Goal: Information Seeking & Learning: Check status

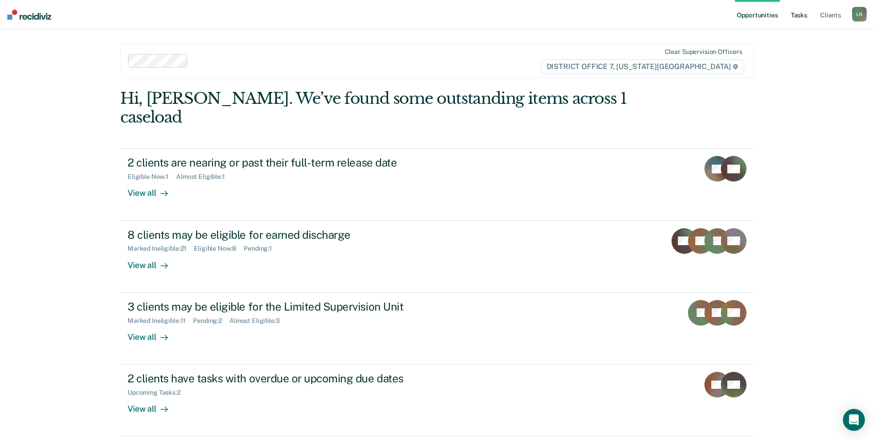
click at [796, 16] on link "Tasks" at bounding box center [799, 14] width 20 height 29
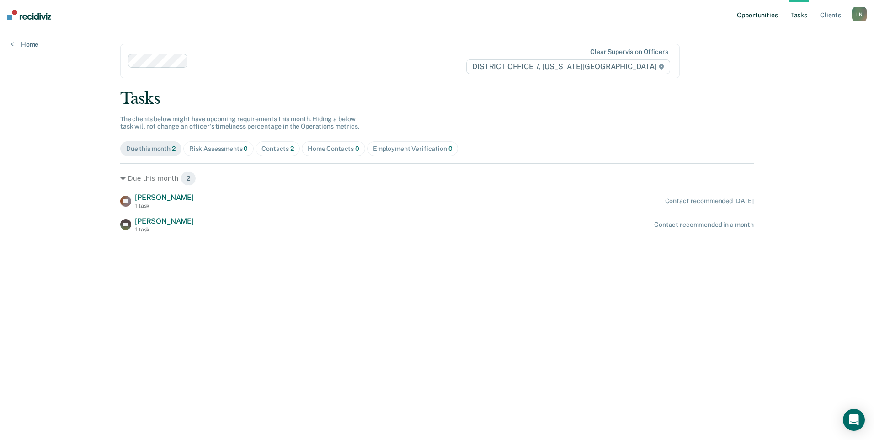
click at [763, 18] on link "Opportunities" at bounding box center [757, 14] width 44 height 29
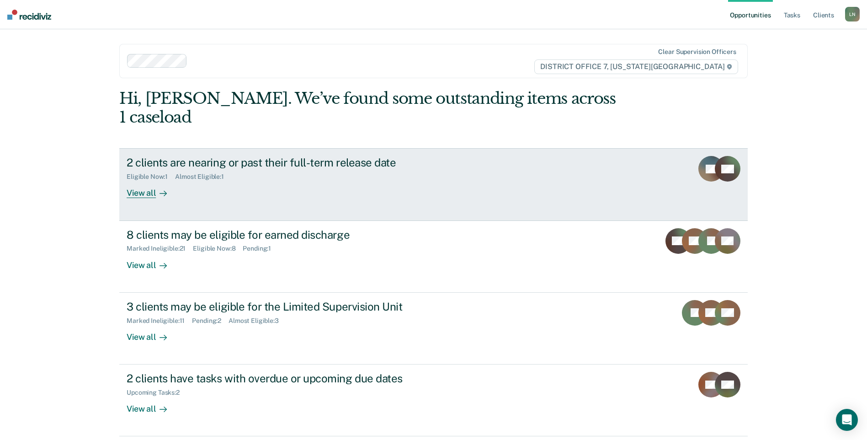
click at [156, 188] on div at bounding box center [161, 193] width 11 height 11
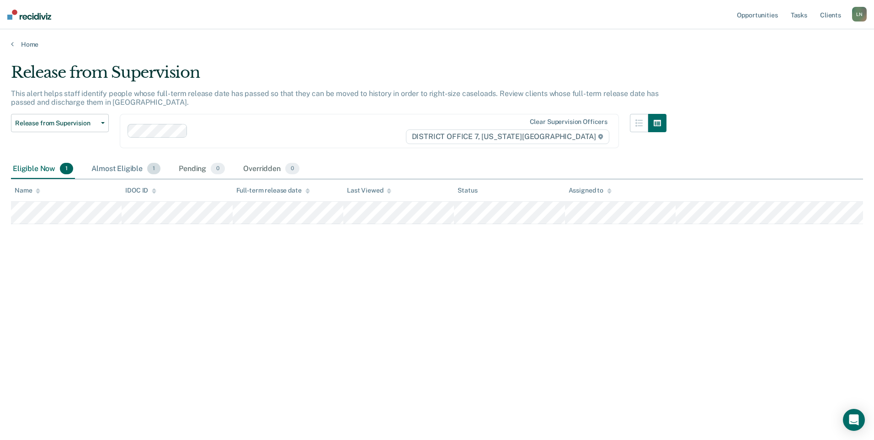
click at [122, 166] on div "Almost Eligible 1" at bounding box center [126, 169] width 73 height 20
